Goal: Information Seeking & Learning: Learn about a topic

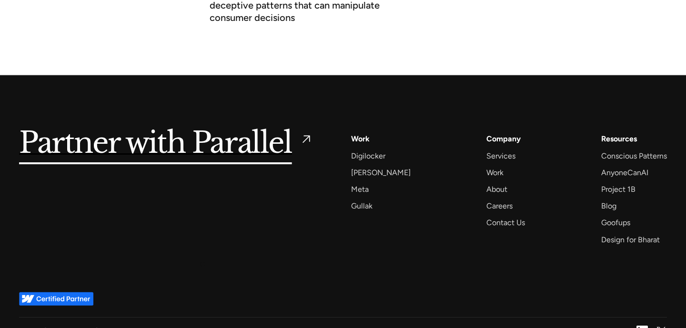
scroll to position [3741, 0]
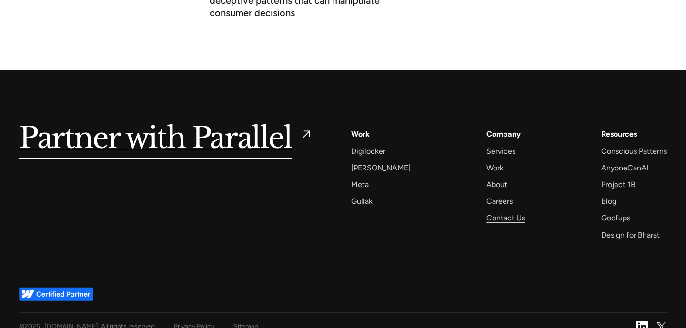
click at [486, 195] on div "Careers" at bounding box center [499, 201] width 26 height 13
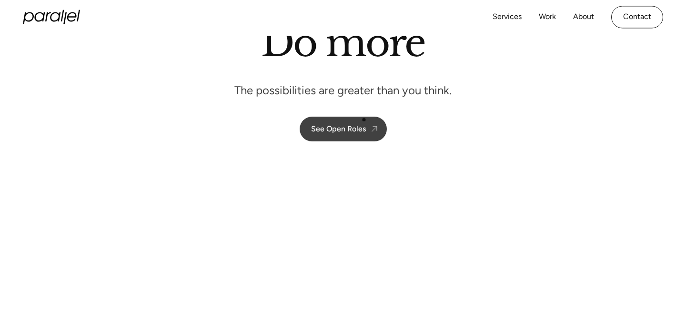
click at [359, 119] on link "See Open Roles" at bounding box center [343, 129] width 87 height 25
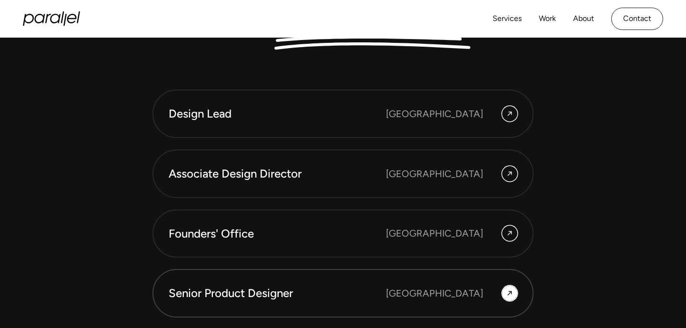
scroll to position [2544, 0]
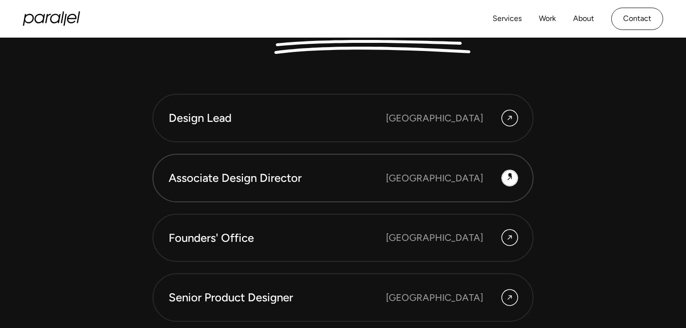
click at [510, 174] on icon at bounding box center [510, 177] width 8 height 11
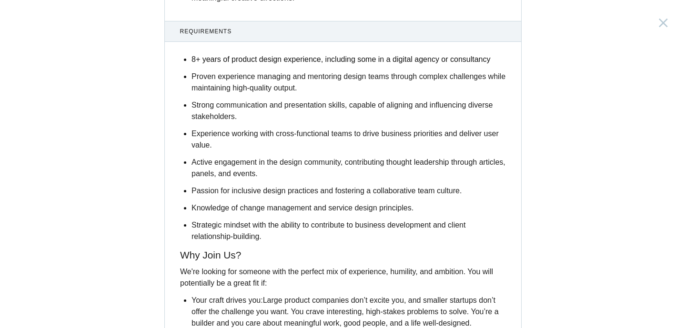
scroll to position [1236, 0]
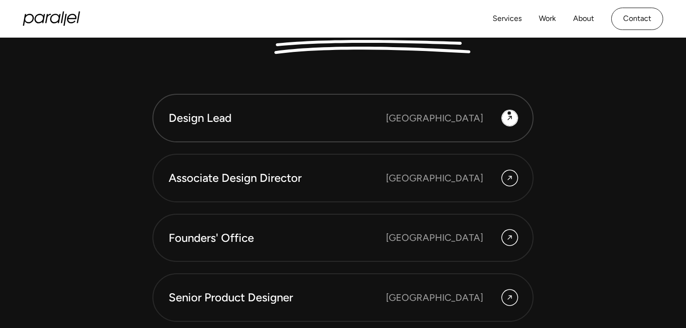
click at [509, 113] on icon at bounding box center [510, 117] width 8 height 11
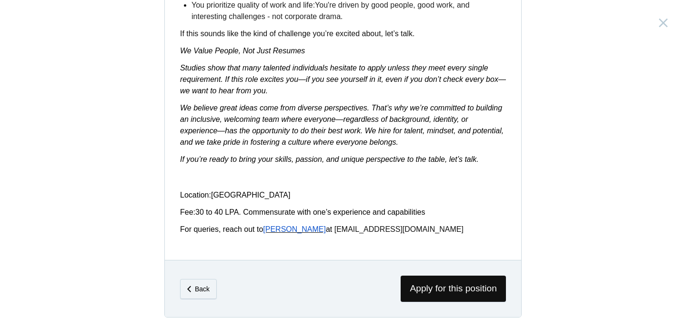
scroll to position [1572, 0]
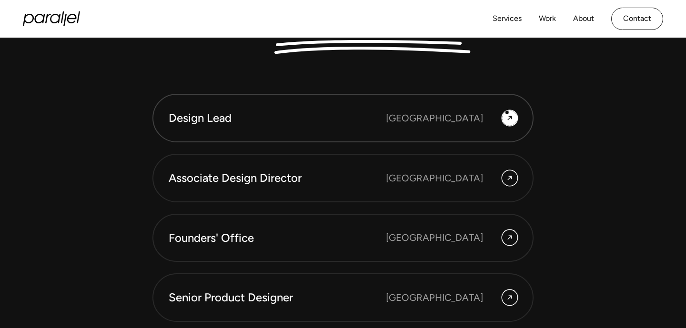
click at [507, 114] on icon at bounding box center [510, 117] width 8 height 11
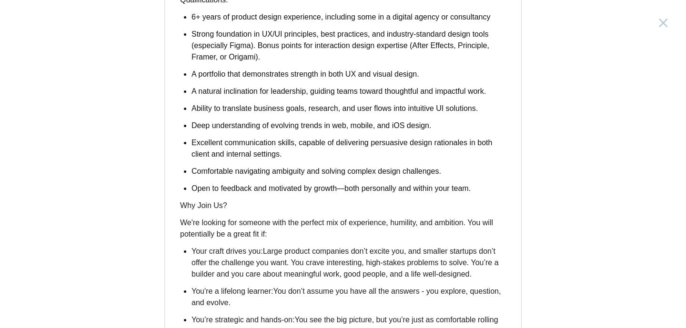
scroll to position [1193, 0]
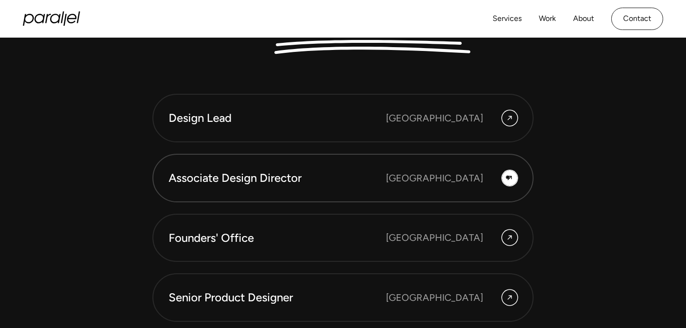
click at [510, 177] on icon at bounding box center [509, 178] width 4 height 4
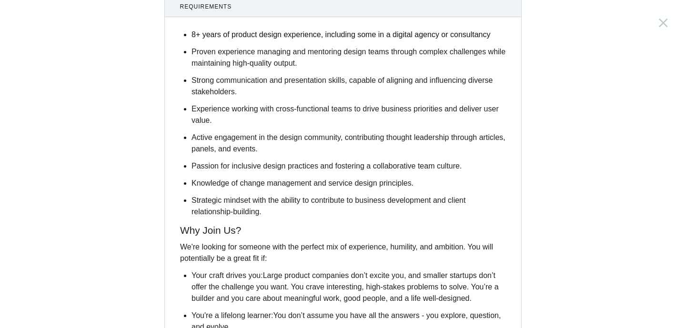
scroll to position [1258, 0]
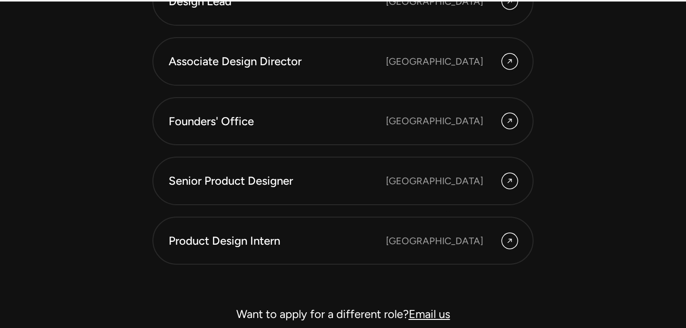
scroll to position [2678, 0]
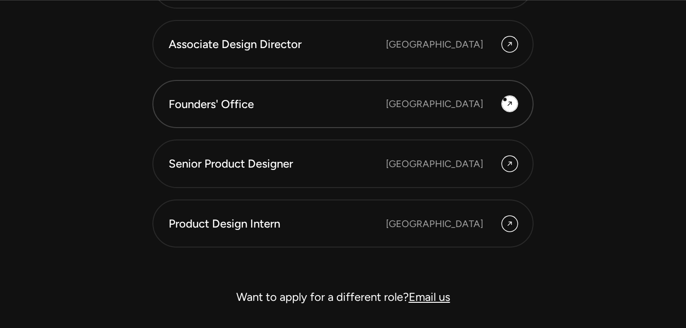
click at [506, 103] on icon at bounding box center [510, 103] width 8 height 11
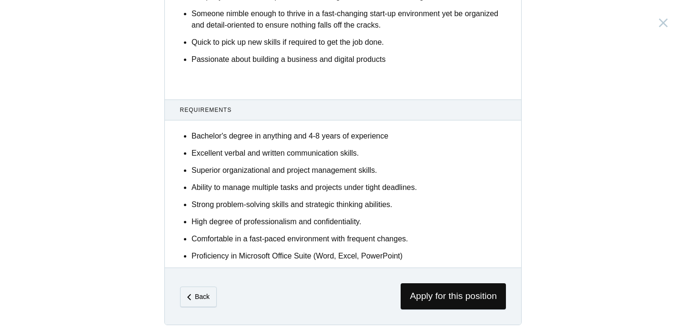
scroll to position [583, 0]
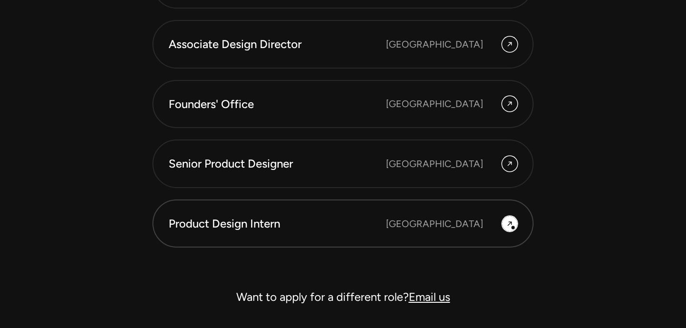
click at [514, 228] on div at bounding box center [509, 223] width 15 height 15
